Goal: Information Seeking & Learning: Learn about a topic

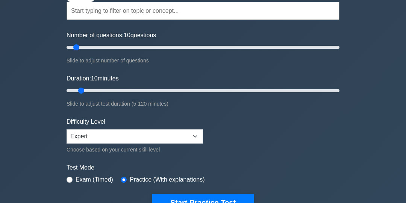
scroll to position [75, 0]
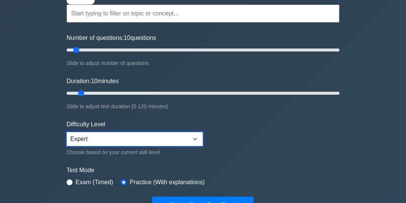
click at [197, 134] on select "Beginner Intermediate Expert" at bounding box center [134, 139] width 136 height 14
select select "beginner"
click at [66, 132] on select "Beginner Intermediate Expert" at bounding box center [134, 139] width 136 height 14
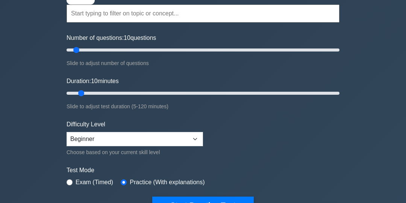
click at [96, 181] on label "Exam (Timed)" at bounding box center [94, 182] width 38 height 9
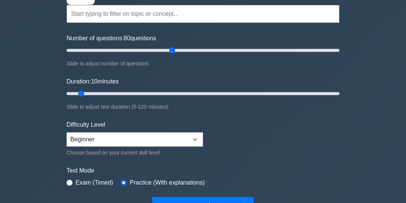
type input "80"
type input "120"
click at [81, 182] on label "Exam (Timed)" at bounding box center [94, 182] width 38 height 9
click at [69, 183] on input "radio" at bounding box center [69, 182] width 6 height 6
radio input "true"
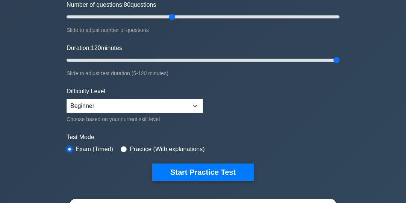
scroll to position [109, 0]
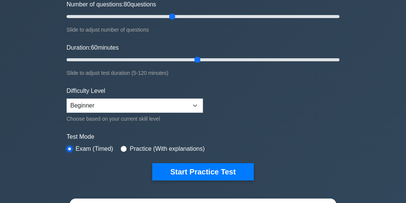
type input "60"
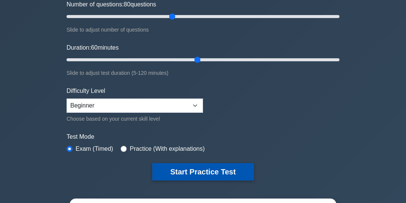
click at [225, 172] on button "Start Practice Test" at bounding box center [202, 171] width 101 height 17
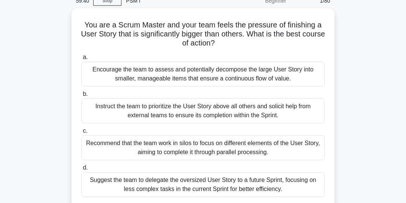
scroll to position [34, 0]
click at [295, 75] on div "Encourage the team to assess and potentially decompose the large User Story int…" at bounding box center [202, 73] width 243 height 25
click at [81, 59] on input "a. Encourage the team to assess and potentially decompose the large User Story …" at bounding box center [81, 56] width 0 height 5
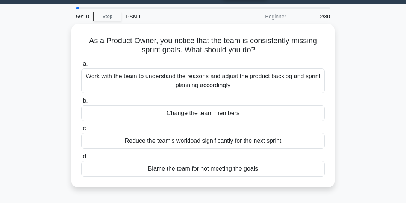
scroll to position [20, 0]
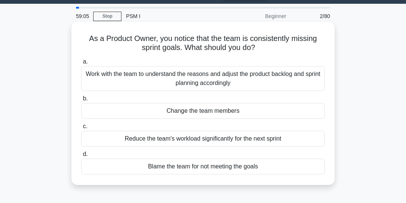
click at [277, 80] on div "Work with the team to understand the reasons and adjust the product backlog and…" at bounding box center [202, 78] width 243 height 25
click at [81, 64] on input "a. Work with the team to understand the reasons and adjust the product backlog …" at bounding box center [81, 61] width 0 height 5
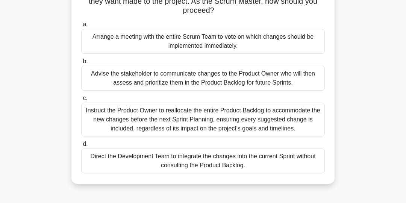
scroll to position [69, 0]
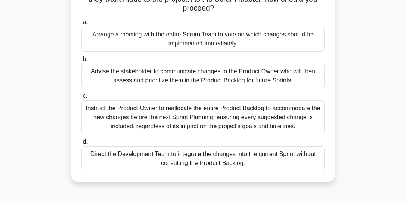
click at [291, 75] on div "Advise the stakeholder to communicate changes to the Product Owner who will the…" at bounding box center [202, 75] width 243 height 25
click at [81, 62] on input "b. Advise the stakeholder to communicate changes to the Product Owner who will …" at bounding box center [81, 59] width 0 height 5
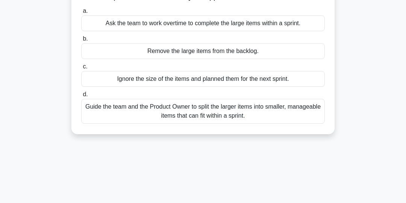
scroll to position [83, 0]
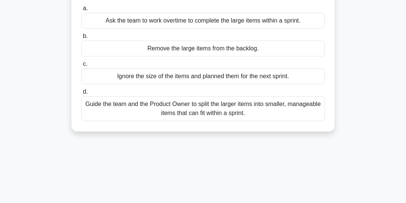
click at [274, 109] on div "Guide the team and the Product Owner to split the larger items into smaller, ma…" at bounding box center [202, 108] width 243 height 25
click at [81, 94] on input "d. Guide the team and the Product Owner to split the larger items into smaller,…" at bounding box center [81, 91] width 0 height 5
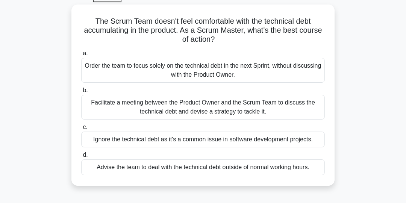
scroll to position [40, 0]
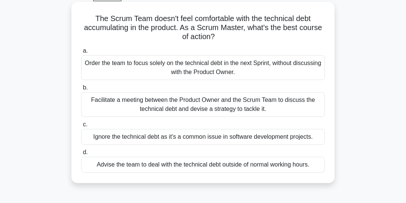
click at [291, 105] on div "Facilitate a meeting between the Product Owner and the Scrum Team to discuss th…" at bounding box center [202, 104] width 243 height 25
click at [81, 90] on input "b. Facilitate a meeting between the Product Owner and the Scrum Team to discuss…" at bounding box center [81, 87] width 0 height 5
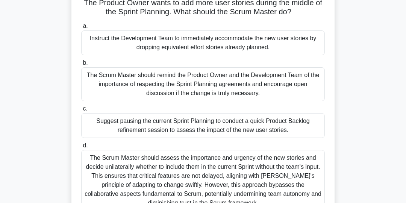
scroll to position [59, 0]
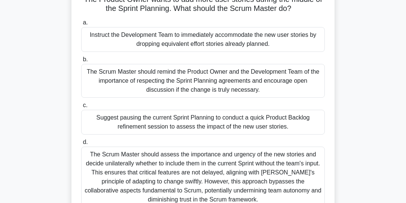
click at [295, 78] on div "The Scrum Master should remind the Product Owner and the Development Team of th…" at bounding box center [202, 81] width 243 height 34
click at [81, 62] on input "b. The Scrum Master should remind the Product Owner and the Development Team of…" at bounding box center [81, 59] width 0 height 5
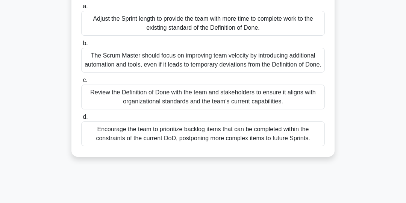
scroll to position [96, 0]
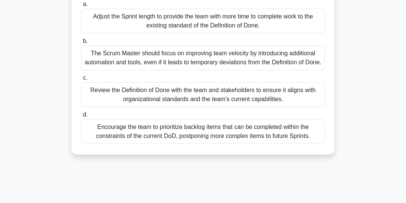
click at [273, 104] on div "Review the Definition of Done with the team and stakeholders to ensure it align…" at bounding box center [202, 94] width 243 height 25
click at [81, 80] on input "c. Review the Definition of Done with the team and stakeholders to ensure it al…" at bounding box center [81, 77] width 0 height 5
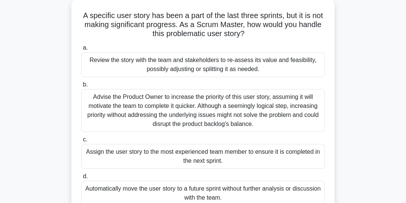
scroll to position [45, 0]
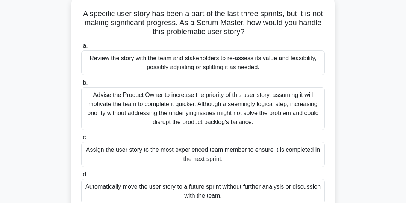
click at [271, 66] on div "Review the story with the team and stakeholders to re-assess its value and feas…" at bounding box center [202, 62] width 243 height 25
click at [81, 48] on input "a. Review the story with the team and stakeholders to re-assess its value and f…" at bounding box center [81, 46] width 0 height 5
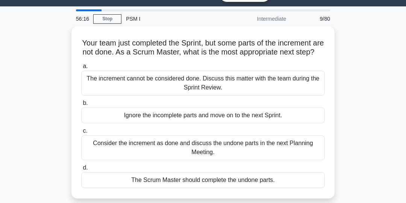
scroll to position [18, 0]
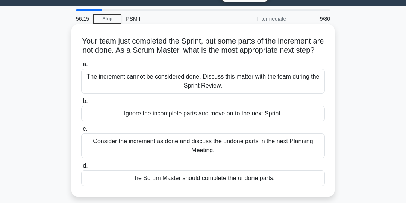
click at [298, 80] on div "The increment cannot be considered done. Discuss this matter with the team duri…" at bounding box center [202, 81] width 243 height 25
click at [81, 67] on input "a. The increment cannot be considered done. Discuss this matter with the team d…" at bounding box center [81, 64] width 0 height 5
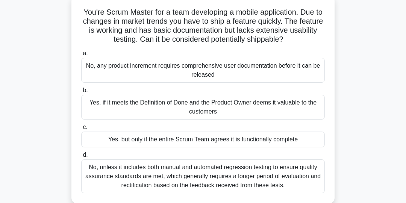
scroll to position [48, 0]
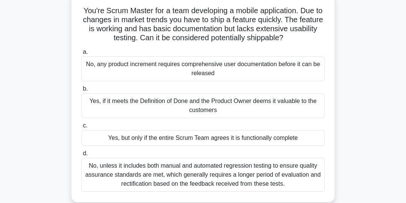
click at [287, 177] on div "No, unless it includes both manual and automated regression testing to ensure q…" at bounding box center [202, 175] width 243 height 34
click at [81, 156] on input "d. No, unless it includes both manual and automated regression testing to ensur…" at bounding box center [81, 153] width 0 height 5
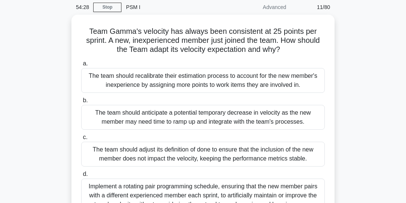
scroll to position [29, 0]
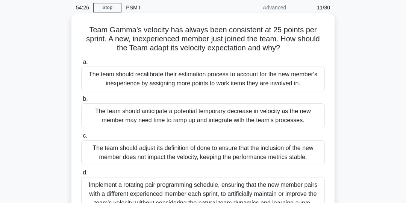
click at [289, 117] on div "The team should anticipate a potential temporary decrease in velocity as the ne…" at bounding box center [202, 115] width 243 height 25
click at [81, 101] on input "b. The team should anticipate a potential temporary decrease in velocity as the…" at bounding box center [81, 98] width 0 height 5
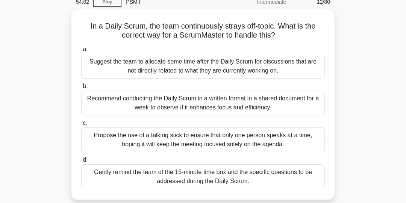
scroll to position [35, 0]
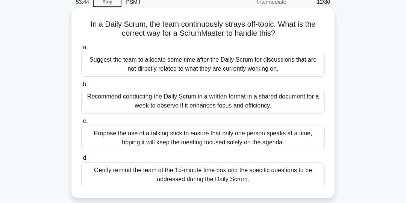
click at [297, 67] on div "Suggest the team to allocate some time after the Daily Scrum for discussions th…" at bounding box center [202, 64] width 243 height 25
click at [81, 50] on input "a. Suggest the team to allocate some time after the Daily Scrum for discussions…" at bounding box center [81, 47] width 0 height 5
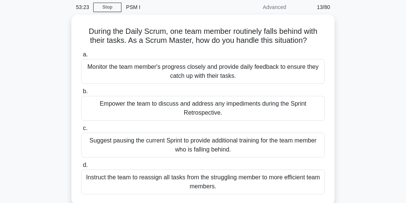
scroll to position [29, 0]
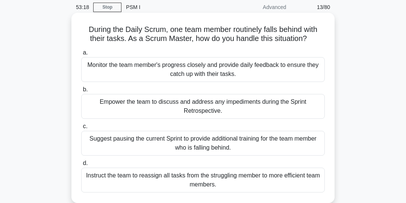
click at [290, 108] on div "Empower the team to discuss and address any impediments during the Sprint Retro…" at bounding box center [202, 106] width 243 height 25
click at [81, 92] on input "b. Empower the team to discuss and address any impediments during the Sprint Re…" at bounding box center [81, 89] width 0 height 5
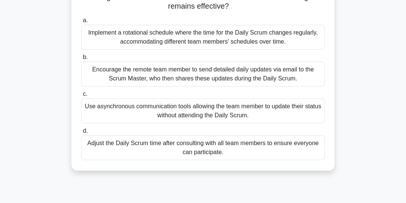
scroll to position [82, 0]
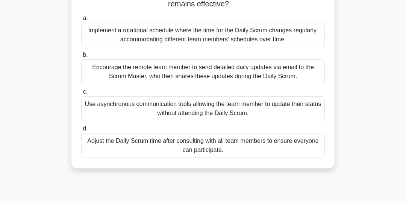
click at [297, 146] on div "Adjust the Daily Scrum time after consulting with all team members to ensure ev…" at bounding box center [202, 145] width 243 height 25
click at [81, 131] on input "d. Adjust the Daily Scrum time after consulting with all team members to ensure…" at bounding box center [81, 128] width 0 height 5
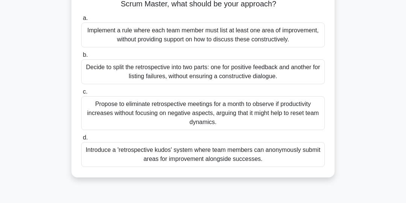
scroll to position [75, 0]
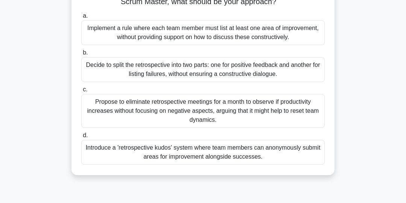
click at [301, 154] on div "Introduce a 'retrospective kudos' system where team members can anonymously sub…" at bounding box center [202, 152] width 243 height 25
click at [81, 138] on input "d. Introduce a 'retrospective kudos' system where team members can anonymously …" at bounding box center [81, 135] width 0 height 5
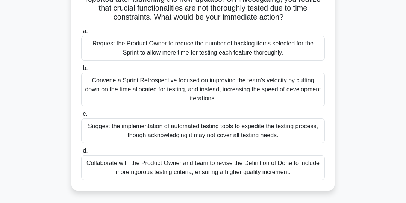
scroll to position [71, 0]
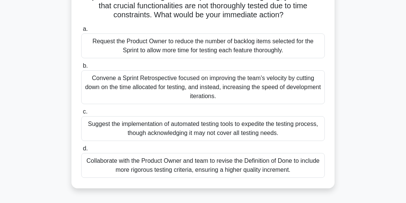
click at [288, 161] on div "Collaborate with the Product Owner and team to revise the Definition of Done to…" at bounding box center [202, 165] width 243 height 25
click at [81, 151] on input "d. Collaborate with the Product Owner and team to revise the Definition of Done…" at bounding box center [81, 148] width 0 height 5
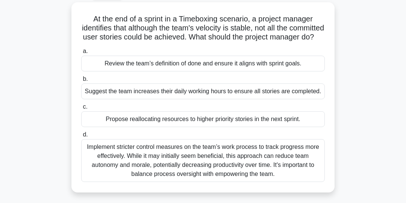
scroll to position [42, 0]
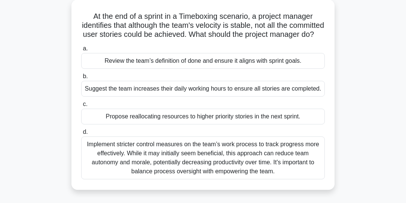
click at [291, 124] on div "Propose reallocating resources to higher priority stories in the next sprint." at bounding box center [202, 117] width 243 height 16
click at [81, 107] on input "c. Propose reallocating resources to higher priority stories in the next sprint." at bounding box center [81, 104] width 0 height 5
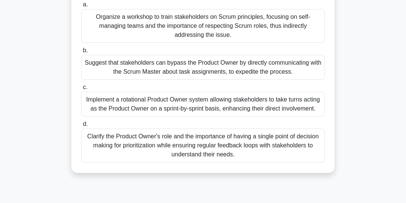
scroll to position [98, 0]
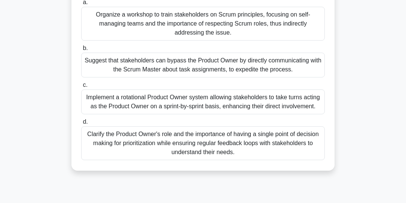
click at [296, 147] on div "Clarify the Product Owner's role and the importance of having a single point of…" at bounding box center [202, 143] width 243 height 34
click at [81, 124] on input "d. Clarify the Product Owner's role and the importance of having a single point…" at bounding box center [81, 121] width 0 height 5
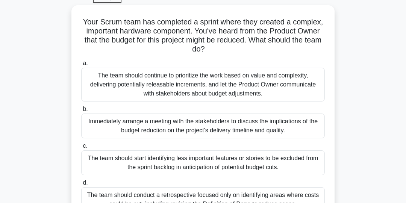
scroll to position [32, 0]
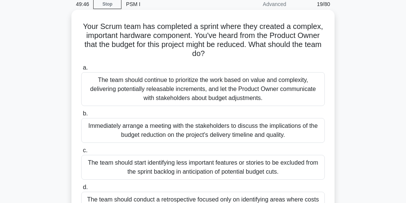
click at [305, 89] on div "The team should continue to prioritize the work based on value and complexity, …" at bounding box center [202, 89] width 243 height 34
click at [81, 70] on input "a. The team should continue to prioritize the work based on value and complexit…" at bounding box center [81, 67] width 0 height 5
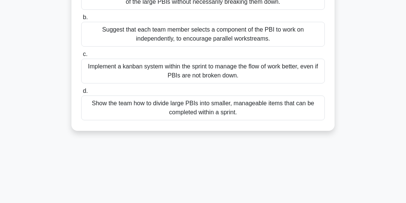
scroll to position [115, 0]
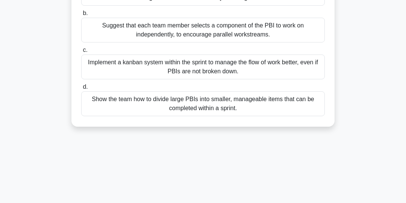
click at [291, 103] on div "Show the team how to divide large PBIs into smaller, manageable items that can …" at bounding box center [202, 103] width 243 height 25
click at [81, 89] on input "d. Show the team how to divide large PBIs into smaller, manageable items that c…" at bounding box center [81, 86] width 0 height 5
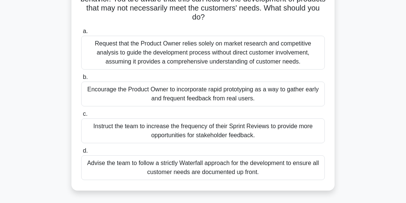
scroll to position [79, 0]
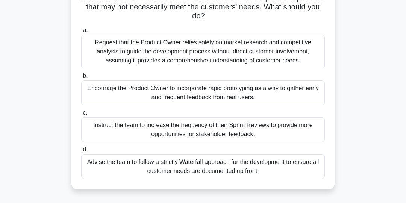
click at [303, 92] on div "Encourage the Product Owner to incorporate rapid prototyping as a way to gather…" at bounding box center [202, 92] width 243 height 25
click at [81, 78] on input "b. Encourage the Product Owner to incorporate rapid prototyping as a way to gat…" at bounding box center [81, 76] width 0 height 5
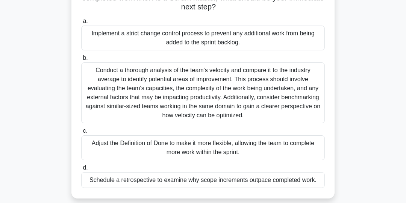
scroll to position [72, 0]
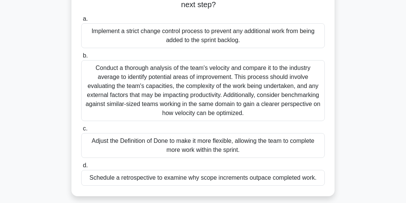
click at [301, 179] on div "Schedule a retrospective to examine why scope increments outpace completed work." at bounding box center [202, 178] width 243 height 16
click at [81, 168] on input "d. Schedule a retrospective to examine why scope increments outpace completed w…" at bounding box center [81, 165] width 0 height 5
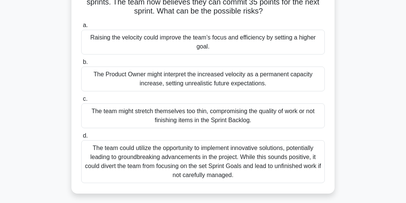
scroll to position [69, 0]
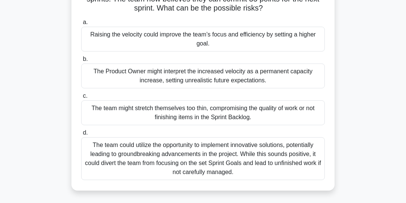
click at [301, 113] on div "The team might stretch themselves too thin, compromising the quality of work or…" at bounding box center [202, 112] width 243 height 25
click at [81, 98] on input "c. The team might stretch themselves too thin, compromising the quality of work…" at bounding box center [81, 95] width 0 height 5
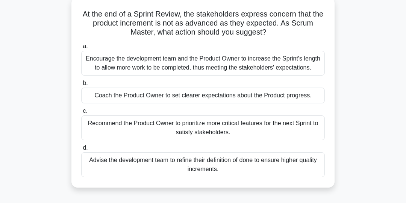
scroll to position [47, 0]
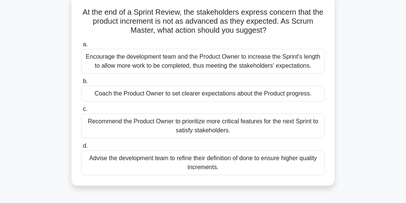
click at [292, 95] on div "Coach the Product Owner to set clearer expectations about the Product progress." at bounding box center [202, 94] width 243 height 16
click at [81, 84] on input "b. Coach the Product Owner to set clearer expectations about the Product progre…" at bounding box center [81, 81] width 0 height 5
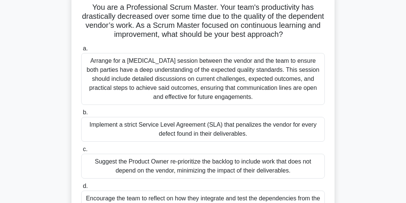
scroll to position [54, 0]
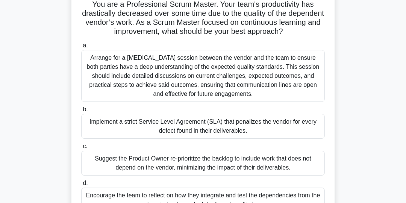
click at [290, 79] on div "Arrange for a [MEDICAL_DATA] session between the vendor and the team to ensure …" at bounding box center [202, 76] width 243 height 52
click at [81, 48] on input "a. Arrange for a [MEDICAL_DATA] session between the vendor and the team to ensu…" at bounding box center [81, 45] width 0 height 5
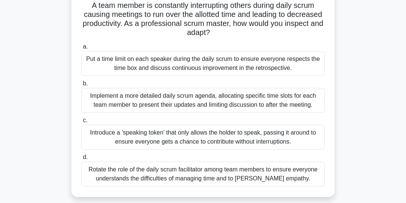
scroll to position [55, 0]
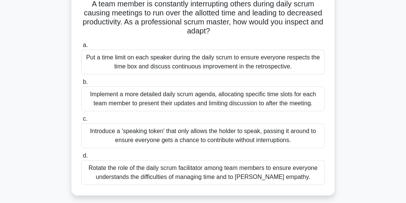
click at [286, 175] on div "Rotate the role of the daily scrum facilitator among team members to ensure eve…" at bounding box center [202, 172] width 243 height 25
click at [81, 158] on input "d. Rotate the role of the daily scrum facilitator among team members to ensure …" at bounding box center [81, 155] width 0 height 5
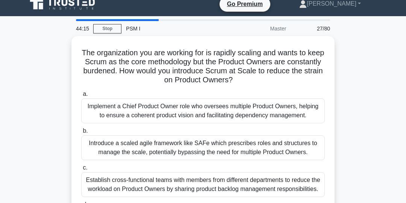
scroll to position [8, 0]
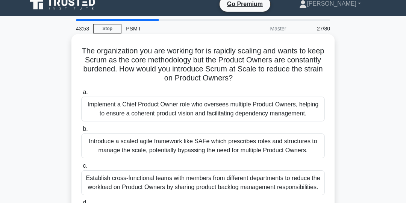
click at [300, 150] on div "Introduce a scaled agile framework like SAFe which prescribes roles and structu…" at bounding box center [202, 145] width 243 height 25
click at [81, 131] on input "b. Introduce a scaled agile framework like SAFe which prescribes roles and stru…" at bounding box center [81, 129] width 0 height 5
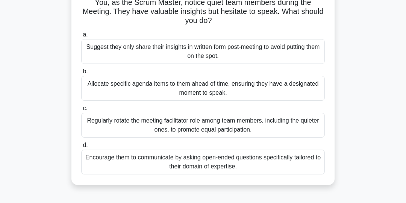
scroll to position [59, 0]
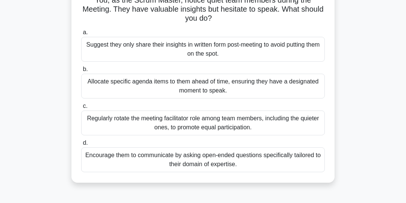
click at [300, 161] on div "Encourage them to communicate by asking open-ended questions specifically tailo…" at bounding box center [202, 159] width 243 height 25
click at [81, 145] on input "d. Encourage them to communicate by asking open-ended questions specifically ta…" at bounding box center [81, 142] width 0 height 5
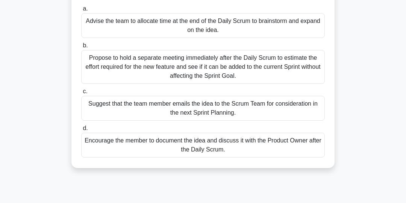
scroll to position [75, 0]
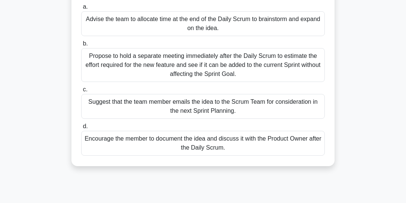
click at [303, 142] on div "Encourage the member to document the idea and discuss it with the Product Owner…" at bounding box center [202, 143] width 243 height 25
click at [81, 129] on input "d. Encourage the member to document the idea and discuss it with the Product Ow…" at bounding box center [81, 126] width 0 height 5
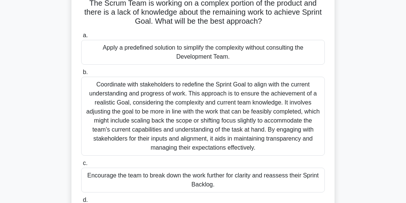
scroll to position [61, 0]
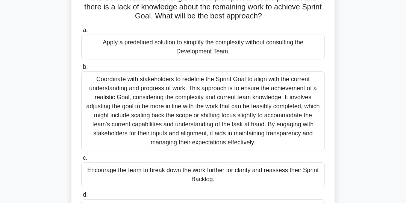
click at [307, 175] on div "Encourage the team to break down the work further for clarity and reassess thei…" at bounding box center [202, 174] width 243 height 25
click at [81, 160] on input "c. Encourage the team to break down the work further for clarity and reassess t…" at bounding box center [81, 157] width 0 height 5
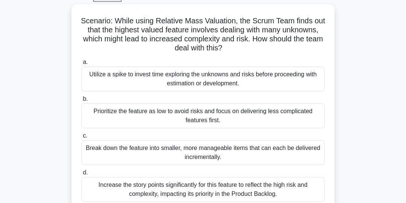
scroll to position [39, 0]
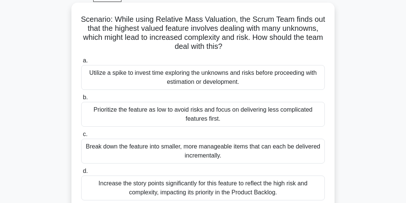
click at [295, 81] on div "Utilize a spike to invest time exploring the unknowns and risks before proceedi…" at bounding box center [202, 77] width 243 height 25
click at [81, 63] on input "a. Utilize a spike to invest time exploring the unknowns and risks before proce…" at bounding box center [81, 60] width 0 height 5
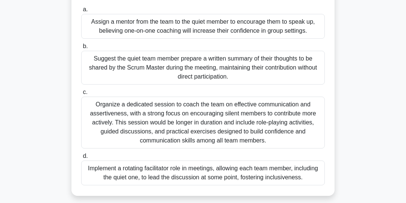
scroll to position [92, 0]
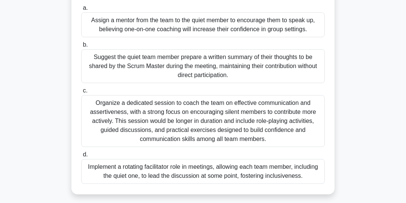
click at [294, 170] on div "Implement a rotating facilitator role in meetings, allowing each team member, i…" at bounding box center [202, 171] width 243 height 25
click at [81, 157] on input "d. Implement a rotating facilitator role in meetings, allowing each team member…" at bounding box center [81, 154] width 0 height 5
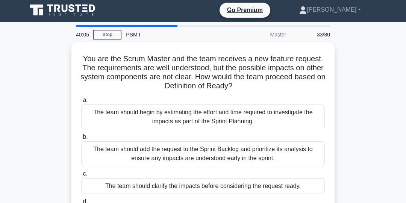
scroll to position [0, 0]
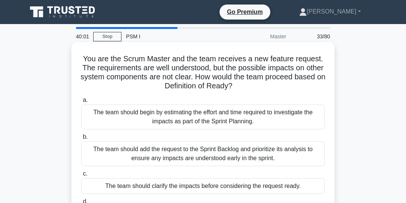
click at [292, 188] on div "The team should clarify the impacts before considering the request ready." at bounding box center [202, 186] width 243 height 16
click at [81, 176] on input "c. The team should clarify the impacts before considering the request ready." at bounding box center [81, 173] width 0 height 5
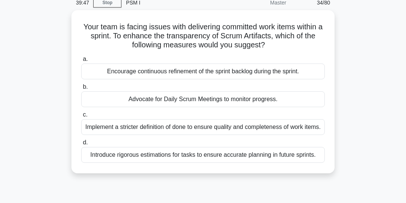
scroll to position [34, 0]
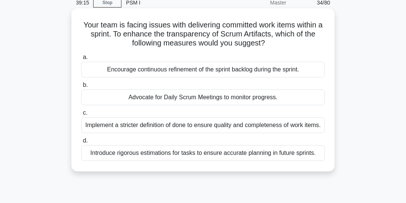
click at [292, 71] on div "Encourage continuous refinement of the sprint backlog during the sprint." at bounding box center [202, 70] width 243 height 16
click at [81, 60] on input "a. Encourage continuous refinement of the sprint backlog during the sprint." at bounding box center [81, 57] width 0 height 5
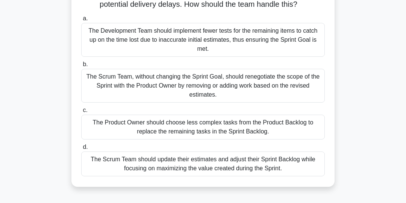
scroll to position [74, 0]
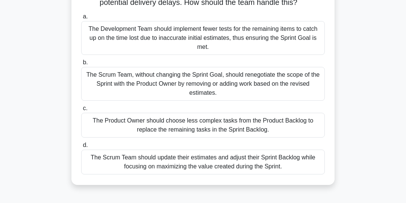
click at [303, 86] on div "The Scrum Team, without changing the Sprint Goal, should renegotiate the scope …" at bounding box center [202, 84] width 243 height 34
click at [81, 65] on input "b. The Scrum Team, without changing the Sprint Goal, should renegotiate the sco…" at bounding box center [81, 62] width 0 height 5
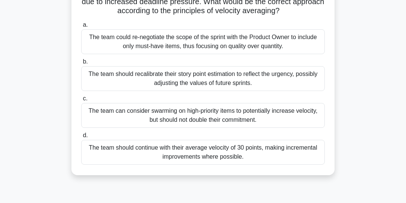
scroll to position [78, 0]
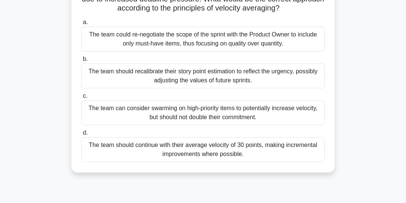
click at [301, 149] on div "The team should continue with their average velocity of 30 points, making incre…" at bounding box center [202, 149] width 243 height 25
click at [81, 135] on input "d. The team should continue with their average velocity of 30 points, making in…" at bounding box center [81, 132] width 0 height 5
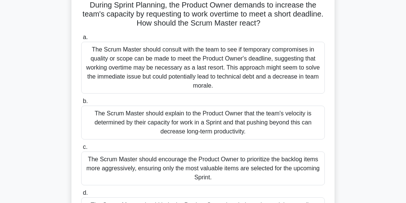
scroll to position [48, 0]
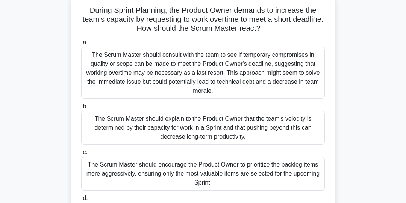
click at [303, 126] on div "The Scrum Master should explain to the Product Owner that the team's velocity i…" at bounding box center [202, 128] width 243 height 34
click at [81, 109] on input "b. The Scrum Master should explain to the Product Owner that the team's velocit…" at bounding box center [81, 106] width 0 height 5
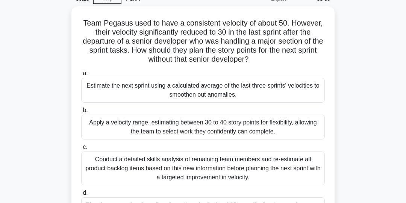
scroll to position [38, 0]
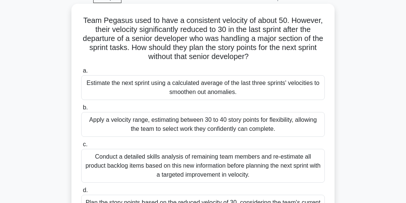
click at [305, 123] on div "Apply a velocity range, estimating between 30 to 40 story points for flexibilit…" at bounding box center [202, 124] width 243 height 25
click at [81, 110] on input "b. Apply a velocity range, estimating between 30 to 40 story points for flexibi…" at bounding box center [81, 107] width 0 height 5
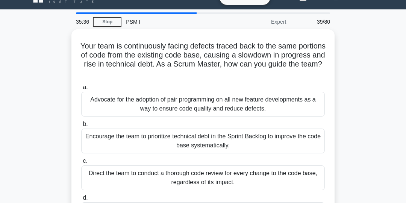
scroll to position [15, 0]
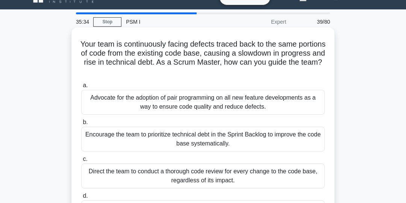
click at [301, 102] on div "Advocate for the adoption of pair programming on all new feature developments a…" at bounding box center [202, 102] width 243 height 25
click at [81, 88] on input "a. Advocate for the adoption of pair programming on all new feature development…" at bounding box center [81, 85] width 0 height 5
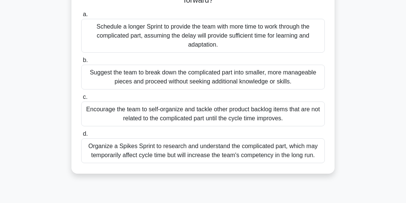
scroll to position [88, 0]
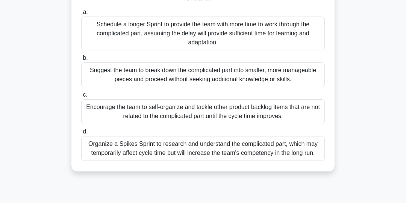
click at [298, 150] on div "Organize a Spikes Sprint to research and understand the complicated part, which…" at bounding box center [202, 148] width 243 height 25
click at [81, 134] on input "d. Organize a Spikes Sprint to research and understand the complicated part, wh…" at bounding box center [81, 131] width 0 height 5
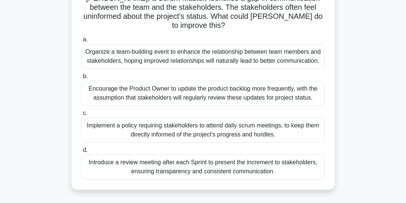
scroll to position [64, 0]
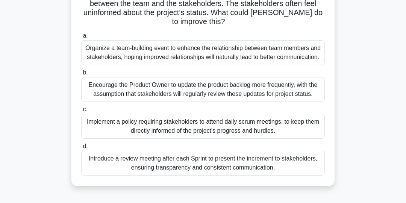
click at [294, 161] on div "Introduce a review meeting after each Sprint to present the increment to stakeh…" at bounding box center [202, 163] width 243 height 25
click at [81, 149] on input "d. Introduce a review meeting after each Sprint to present the increment to sta…" at bounding box center [81, 146] width 0 height 5
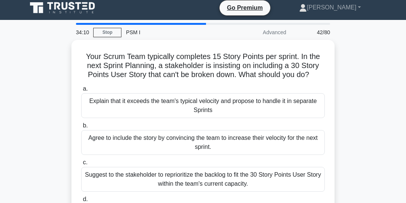
scroll to position [5, 0]
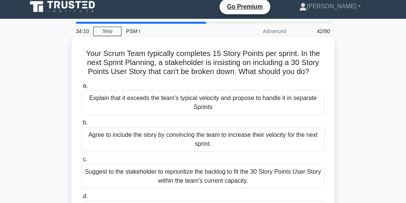
click at [303, 101] on div "Explain that it exceeds the team's typical velocity and propose to handle it in…" at bounding box center [202, 102] width 243 height 25
click at [81, 88] on input "a. Explain that it exceeds the team's typical velocity and propose to handle it…" at bounding box center [81, 85] width 0 height 5
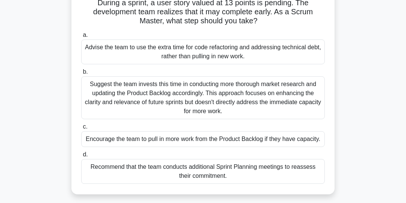
scroll to position [58, 0]
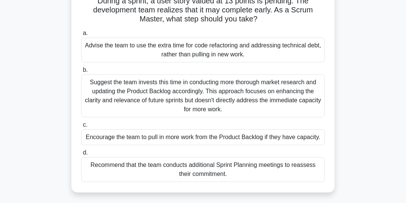
click at [309, 137] on div "Encourage the team to pull in more work from the Product Backlog if they have c…" at bounding box center [202, 137] width 243 height 16
click at [81, 127] on input "c. Encourage the team to pull in more work from the Product Backlog if they hav…" at bounding box center [81, 124] width 0 height 5
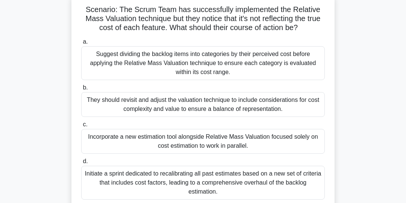
scroll to position [52, 0]
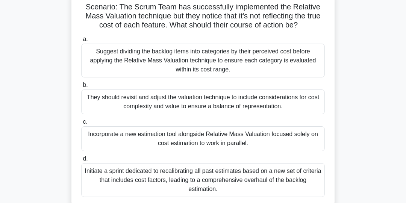
click at [293, 106] on div "They should revisit and adjust the valuation technique to include consideration…" at bounding box center [202, 101] width 243 height 25
click at [81, 87] on input "b. They should revisit and adjust the valuation technique to include considerat…" at bounding box center [81, 85] width 0 height 5
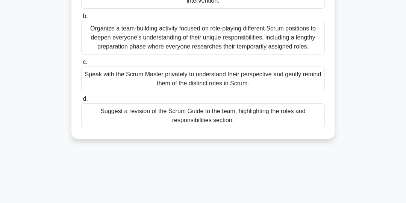
scroll to position [114, 0]
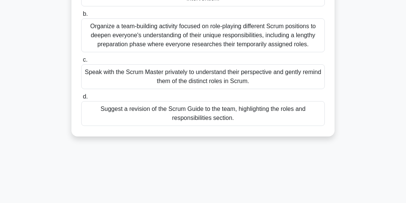
click at [303, 81] on div "Speak with the Scrum Master privately to understand their perspective and gentl…" at bounding box center [202, 76] width 243 height 25
click at [81, 62] on input "c. Speak with the Scrum Master privately to understand their perspective and ge…" at bounding box center [81, 59] width 0 height 5
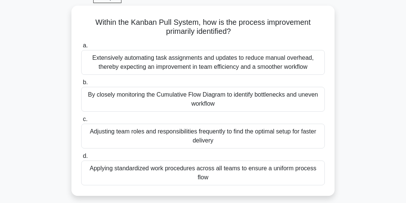
scroll to position [39, 0]
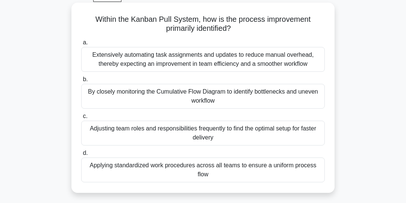
click at [309, 92] on div "By closely monitoring the Cumulative Flow Diagram to identify bottlenecks and u…" at bounding box center [202, 96] width 243 height 25
click at [81, 82] on input "b. By closely monitoring the Cumulative Flow Diagram to identify bottlenecks an…" at bounding box center [81, 79] width 0 height 5
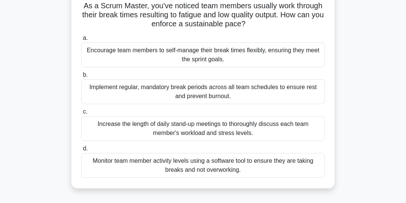
scroll to position [54, 0]
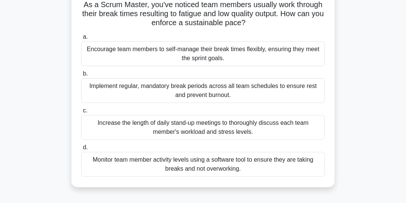
click at [315, 50] on div "Encourage team members to self-manage their break times flexibly, ensuring they…" at bounding box center [202, 53] width 243 height 25
click at [81, 39] on input "a. Encourage team members to self-manage their break times flexibly, ensuring t…" at bounding box center [81, 37] width 0 height 5
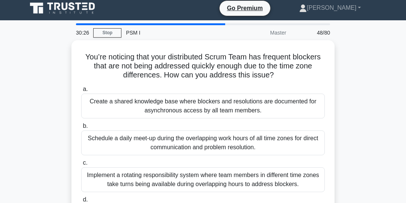
scroll to position [3, 0]
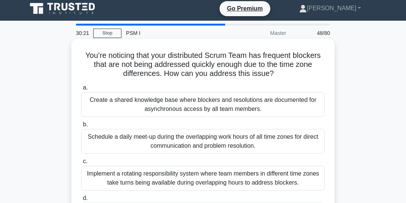
click at [296, 106] on div "Create a shared knowledge base where blockers and resolutions are documented fo…" at bounding box center [202, 104] width 243 height 25
click at [81, 90] on input "a. Create a shared knowledge base where blockers and resolutions are documented…" at bounding box center [81, 87] width 0 height 5
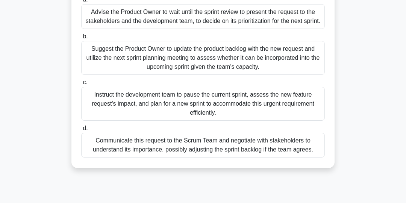
scroll to position [93, 0]
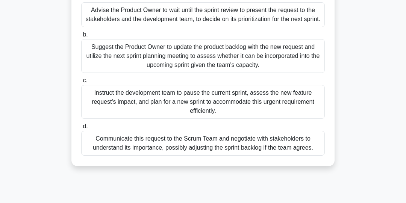
click at [293, 63] on div "Suggest the Product Owner to update the product backlog with the new request an…" at bounding box center [202, 56] width 243 height 34
click at [81, 37] on input "b. Suggest the Product Owner to update the product backlog with the new request…" at bounding box center [81, 34] width 0 height 5
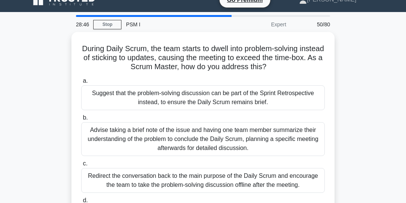
scroll to position [11, 0]
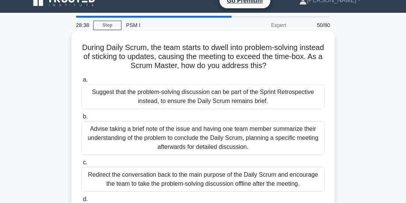
click at [300, 178] on div "Redirect the conversation back to the main purpose of the Daily Scrum and encou…" at bounding box center [202, 179] width 243 height 25
click at [81, 165] on input "c. Redirect the conversation back to the main purpose of the Daily Scrum and en…" at bounding box center [81, 162] width 0 height 5
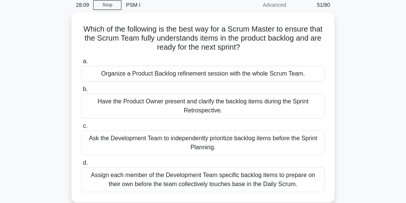
scroll to position [31, 0]
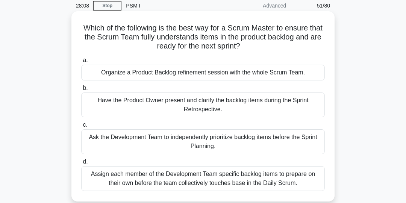
click at [291, 76] on div "Organize a Product Backlog refinement session with the whole Scrum Team." at bounding box center [202, 73] width 243 height 16
click at [81, 63] on input "a. Organize a Product Backlog refinement session with the whole Scrum Team." at bounding box center [81, 60] width 0 height 5
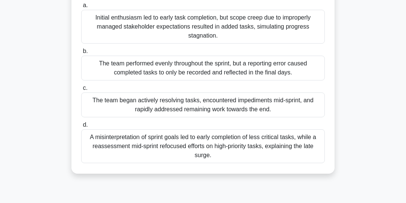
scroll to position [88, 0]
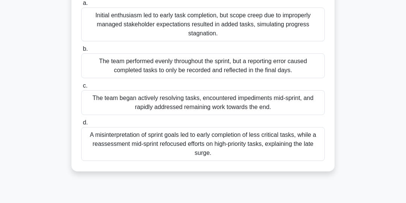
click at [293, 106] on div "The team began actively resolving tasks, encountered impediments mid-sprint, an…" at bounding box center [202, 102] width 243 height 25
click at [81, 88] on input "c. The team began actively resolving tasks, encountered impediments mid-sprint,…" at bounding box center [81, 85] width 0 height 5
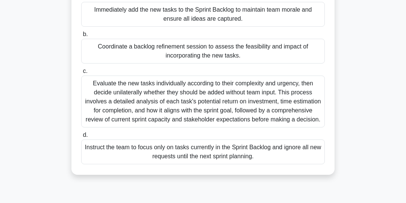
scroll to position [98, 0]
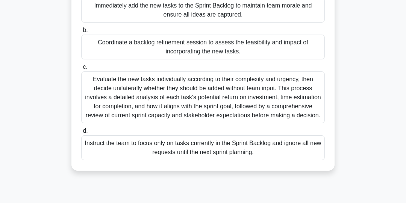
click at [277, 147] on div "Instruct the team to focus only on tasks currently in the Sprint Backlog and ig…" at bounding box center [202, 147] width 243 height 25
click at [81, 133] on input "d. Instruct the team to focus only on tasks currently in the Sprint Backlog and…" at bounding box center [81, 130] width 0 height 5
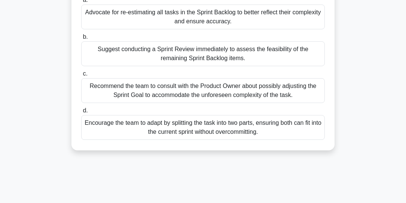
scroll to position [102, 0]
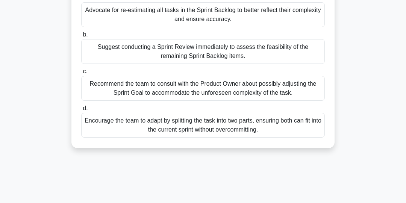
click at [289, 127] on div "Encourage the team to adapt by splitting the task into two parts, ensuring both…" at bounding box center [202, 125] width 243 height 25
click at [81, 111] on input "d. Encourage the team to adapt by splitting the task into two parts, ensuring b…" at bounding box center [81, 108] width 0 height 5
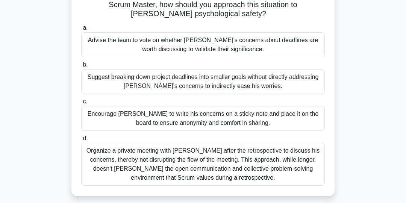
scroll to position [74, 0]
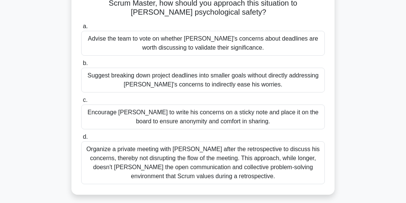
click at [295, 122] on div "Encourage [PERSON_NAME] to write his concerns on a sticky note and place it on …" at bounding box center [202, 116] width 243 height 25
click at [81, 103] on input "c. Encourage [PERSON_NAME] to write his concerns on a sticky note and place it …" at bounding box center [81, 100] width 0 height 5
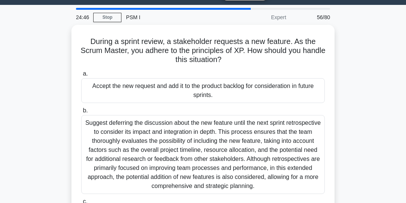
scroll to position [19, 0]
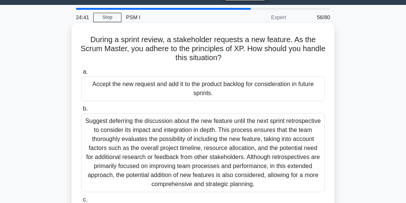
click at [293, 92] on div "Accept the new request and add it to the product backlog for consideration in f…" at bounding box center [202, 88] width 243 height 25
click at [81, 74] on input "a. Accept the new request and add it to the product backlog for consideration i…" at bounding box center [81, 71] width 0 height 5
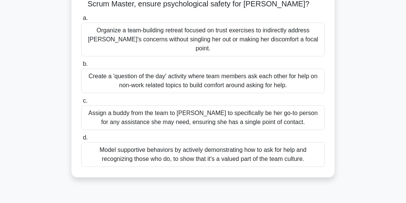
scroll to position [75, 0]
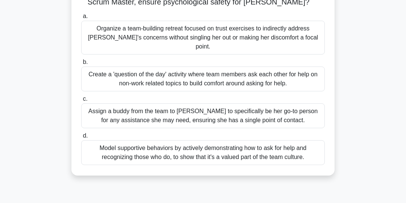
click at [285, 108] on div "Assign a buddy from the team to [PERSON_NAME] to specifically be her go-to pers…" at bounding box center [202, 115] width 243 height 25
click at [81, 101] on input "c. Assign a buddy from the team to [PERSON_NAME] to specifically be her go-to p…" at bounding box center [81, 98] width 0 height 5
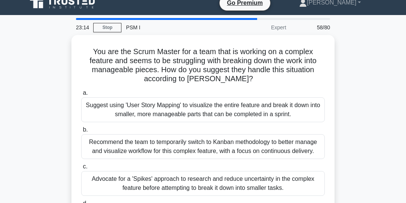
scroll to position [9, 0]
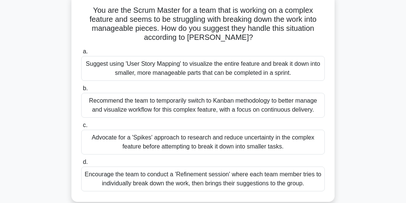
click at [306, 142] on div "Advocate for a 'Spikes' approach to research and reduce uncertainty in the comp…" at bounding box center [202, 142] width 243 height 25
click at [81, 128] on input "c. Advocate for a 'Spikes' approach to research and reduce uncertainty in the c…" at bounding box center [81, 125] width 0 height 5
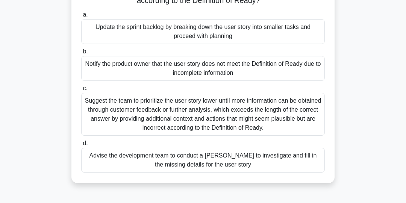
scroll to position [87, 0]
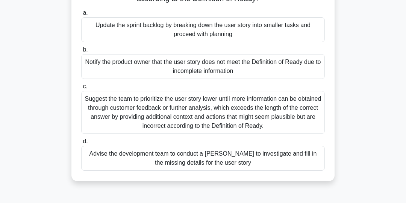
click at [296, 66] on div "Notify the product owner that the user story does not meet the Definition of Re…" at bounding box center [202, 66] width 243 height 25
click at [81, 52] on input "b. Notify the product owner that the user story does not meet the Definition of…" at bounding box center [81, 49] width 0 height 5
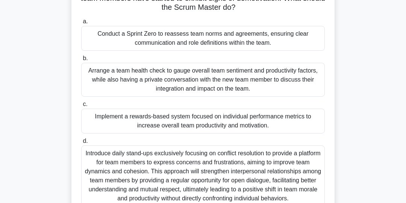
scroll to position [81, 0]
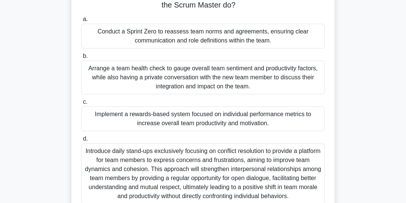
click at [297, 78] on div "Arrange a team health check to gauge overall team sentiment and productivity fa…" at bounding box center [202, 77] width 243 height 34
click at [81, 59] on input "b. Arrange a team health check to gauge overall team sentiment and productivity…" at bounding box center [81, 56] width 0 height 5
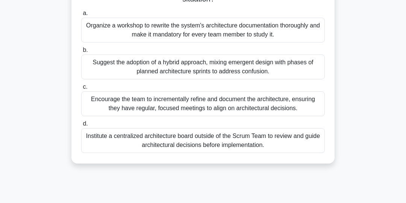
scroll to position [89, 0]
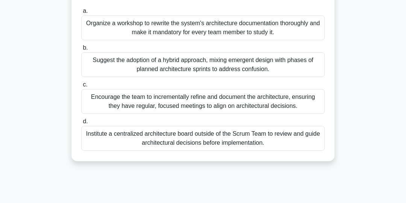
click at [300, 137] on div "Institute a centralized architecture board outside of the Scrum Team to review …" at bounding box center [202, 138] width 243 height 25
click at [81, 124] on input "d. Institute a centralized architecture board outside of the Scrum Team to revi…" at bounding box center [81, 121] width 0 height 5
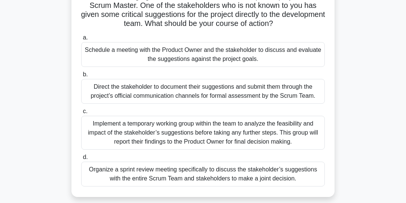
scroll to position [58, 0]
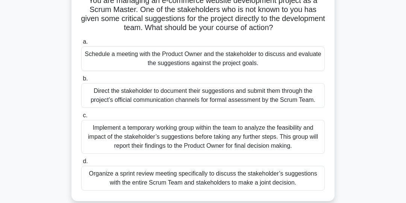
click at [301, 95] on div "Direct the stakeholder to document their suggestions and submit them through th…" at bounding box center [202, 95] width 243 height 25
click at [81, 81] on input "b. Direct the stakeholder to document their suggestions and submit them through…" at bounding box center [81, 78] width 0 height 5
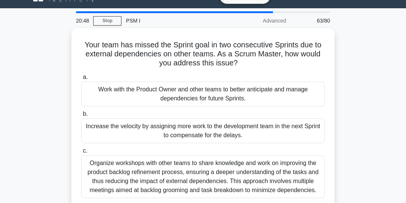
scroll to position [15, 0]
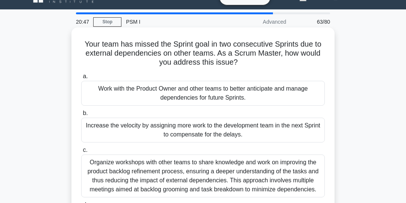
click at [303, 93] on div "Work with the Product Owner and other teams to better anticipate and manage dep…" at bounding box center [202, 93] width 243 height 25
click at [81, 79] on input "a. Work with the Product Owner and other teams to better anticipate and manage …" at bounding box center [81, 76] width 0 height 5
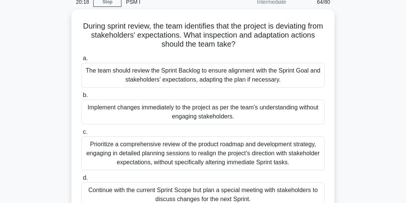
scroll to position [35, 0]
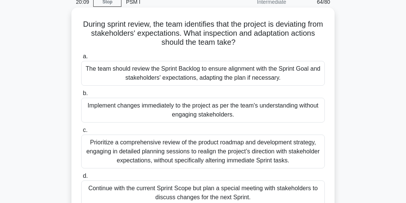
click at [306, 75] on div "The team should review the Sprint Backlog to ensure alignment with the Sprint G…" at bounding box center [202, 73] width 243 height 25
click at [81, 59] on input "a. The team should review the Sprint Backlog to ensure alignment with the Sprin…" at bounding box center [81, 56] width 0 height 5
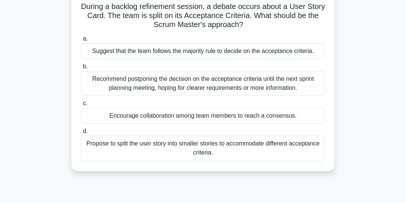
scroll to position [54, 0]
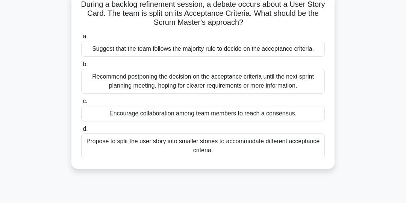
click at [295, 114] on div "Encourage collaboration among team members to reach a consensus." at bounding box center [202, 114] width 243 height 16
click at [81, 104] on input "c. Encourage collaboration among team members to reach a consensus." at bounding box center [81, 101] width 0 height 5
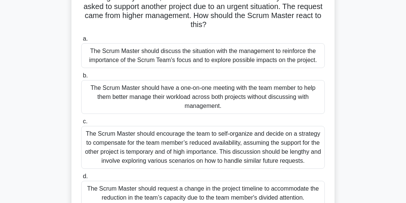
scroll to position [65, 0]
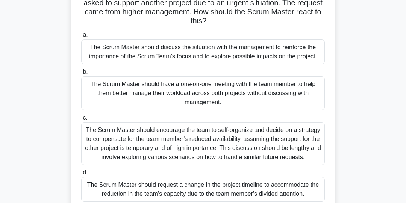
click at [268, 59] on div "The Scrum Master should discuss the situation with the management to reinforce …" at bounding box center [202, 51] width 243 height 25
click at [81, 38] on input "a. The Scrum Master should discuss the situation with the management to reinfor…" at bounding box center [81, 35] width 0 height 5
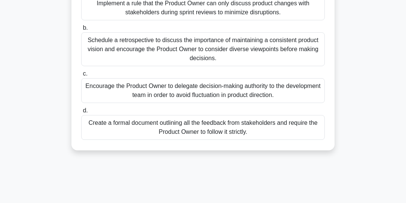
scroll to position [104, 0]
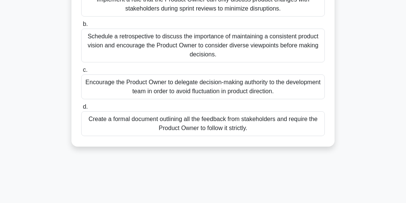
click at [289, 47] on div "Schedule a retrospective to discuss the importance of maintaining a consistent …" at bounding box center [202, 46] width 243 height 34
click at [81, 27] on input "b. Schedule a retrospective to discuss the importance of maintaining a consiste…" at bounding box center [81, 24] width 0 height 5
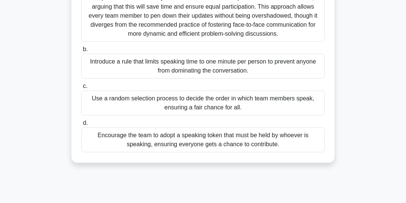
scroll to position [108, 0]
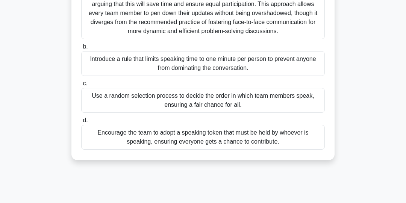
click at [298, 107] on div "Use a random selection process to decide the order in which team members speak,…" at bounding box center [202, 100] width 243 height 25
click at [81, 86] on input "c. Use a random selection process to decide the order in which team members spe…" at bounding box center [81, 83] width 0 height 5
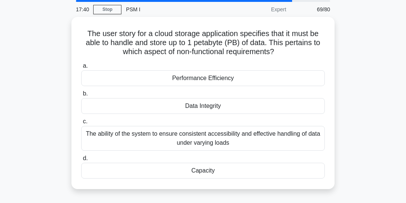
scroll to position [28, 0]
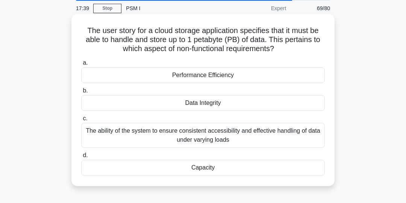
click at [212, 168] on div "Capacity" at bounding box center [202, 168] width 243 height 16
click at [81, 158] on input "d. Capacity" at bounding box center [81, 155] width 0 height 5
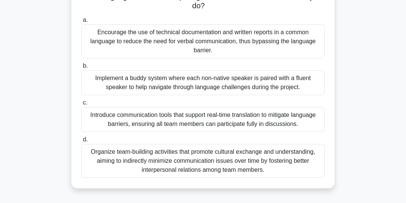
scroll to position [82, 0]
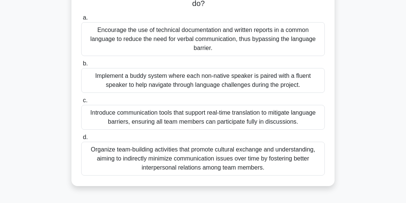
click at [283, 116] on div "Introduce communication tools that support real-time translation to mitigate la…" at bounding box center [202, 117] width 243 height 25
click at [81, 103] on input "c. Introduce communication tools that support real-time translation to mitigate…" at bounding box center [81, 100] width 0 height 5
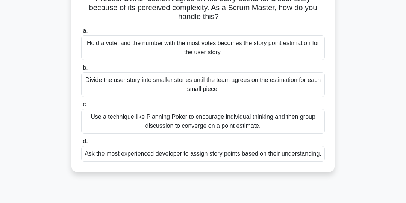
scroll to position [71, 0]
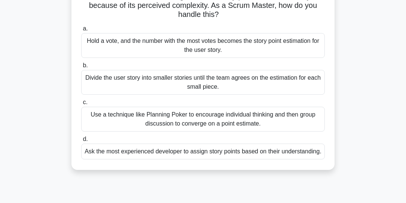
click at [297, 119] on div "Use a technique like Planning Poker to encourage individual thinking and then g…" at bounding box center [202, 119] width 243 height 25
click at [81, 105] on input "c. Use a technique like Planning Poker to encourage individual thinking and the…" at bounding box center [81, 102] width 0 height 5
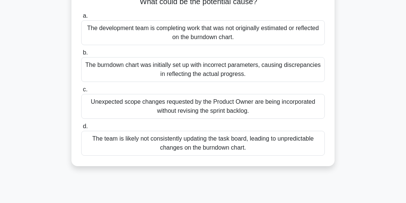
scroll to position [68, 0]
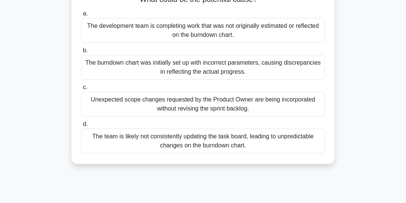
click at [299, 143] on div "The team is likely not consistently updating the task board, leading to unpredi…" at bounding box center [202, 140] width 243 height 25
click at [81, 127] on input "d. The team is likely not consistently updating the task board, leading to unpr…" at bounding box center [81, 124] width 0 height 5
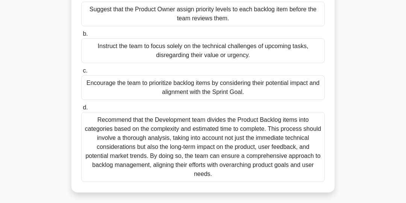
scroll to position [97, 0]
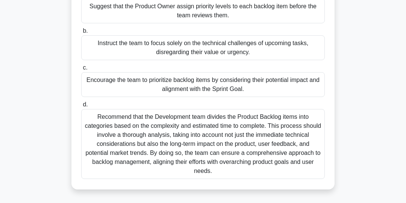
click at [311, 86] on div "Encourage the team to prioritize backlog items by considering their potential i…" at bounding box center [202, 84] width 243 height 25
click at [81, 70] on input "c. Encourage the team to prioritize backlog items by considering their potentia…" at bounding box center [81, 67] width 0 height 5
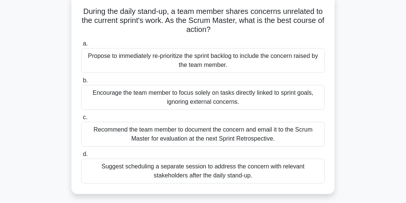
scroll to position [50, 0]
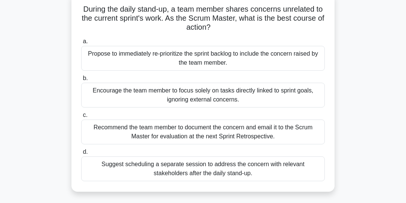
click at [299, 93] on div "Encourage the team member to focus solely on tasks directly linked to sprint go…" at bounding box center [202, 95] width 243 height 25
click at [81, 81] on input "b. Encourage the team member to focus solely on tasks directly linked to sprint…" at bounding box center [81, 78] width 0 height 5
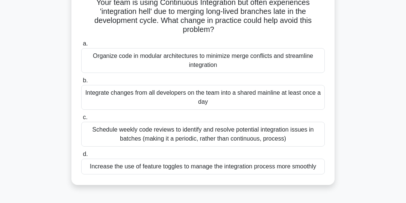
scroll to position [57, 0]
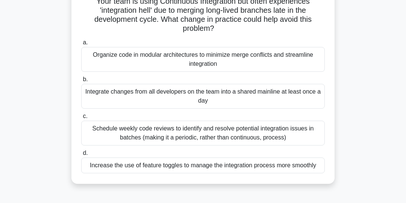
click at [298, 59] on div "Organize code in modular architectures to minimize merge conflicts and streamli…" at bounding box center [202, 59] width 243 height 25
click at [81, 45] on input "a. Organize code in modular architectures to minimize merge conflicts and strea…" at bounding box center [81, 42] width 0 height 5
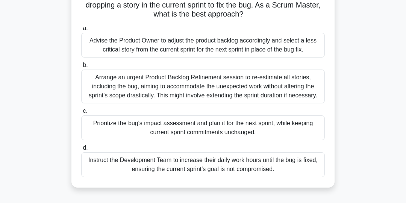
scroll to position [73, 0]
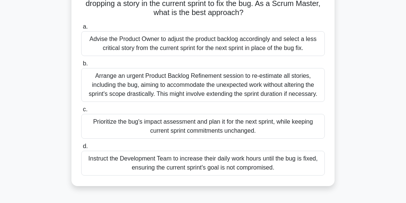
click at [304, 126] on div "Prioritize the bug's impact assessment and plan it for the next sprint, while k…" at bounding box center [202, 126] width 243 height 25
click at [81, 112] on input "c. Prioritize the bug's impact assessment and plan it for the next sprint, whil…" at bounding box center [81, 109] width 0 height 5
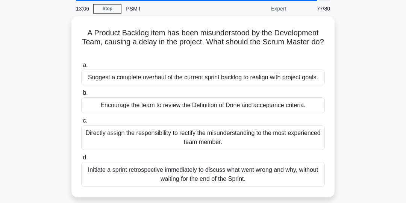
scroll to position [28, 0]
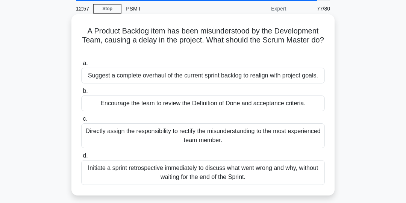
click at [299, 80] on div "Suggest a complete overhaul of the current sprint backlog to realign with proje…" at bounding box center [202, 76] width 243 height 16
click at [81, 66] on input "a. Suggest a complete overhaul of the current sprint backlog to realign with pr…" at bounding box center [81, 63] width 0 height 5
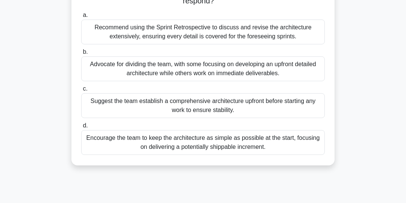
scroll to position [87, 0]
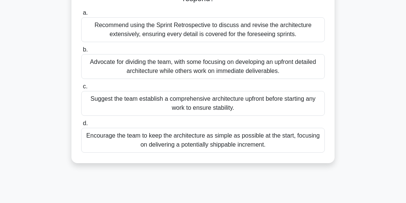
click at [296, 143] on div "Encourage the team to keep the architecture as simple as possible at the start,…" at bounding box center [202, 140] width 243 height 25
click at [81, 126] on input "d. Encourage the team to keep the architecture as simple as possible at the sta…" at bounding box center [81, 123] width 0 height 5
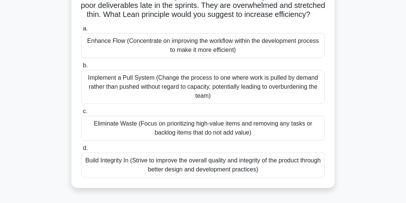
scroll to position [65, 0]
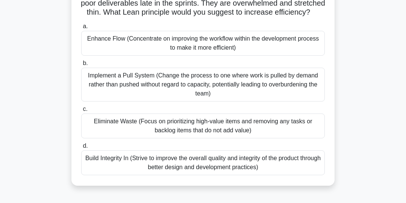
click at [303, 128] on div "Eliminate Waste (Focus on prioritizing high-value items and removing any tasks …" at bounding box center [202, 125] width 243 height 25
click at [81, 112] on input "c. Eliminate Waste (Focus on prioritizing high-value items and removing any tas…" at bounding box center [81, 109] width 0 height 5
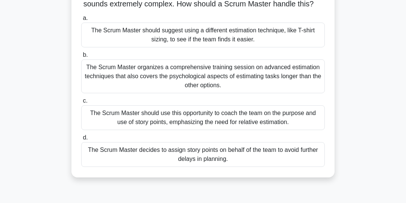
scroll to position [76, 0]
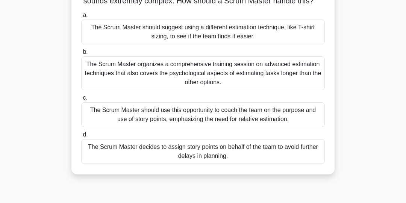
click at [292, 118] on div "The Scrum Master should use this opportunity to coach the team on the purpose a…" at bounding box center [202, 114] width 243 height 25
click at [81, 100] on input "c. The Scrum Master should use this opportunity to coach the team on the purpos…" at bounding box center [81, 97] width 0 height 5
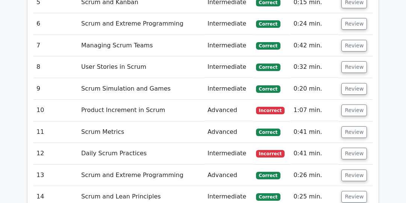
scroll to position [1444, 0]
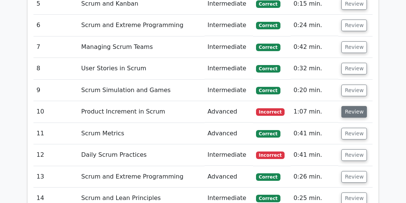
click at [354, 106] on button "Review" at bounding box center [354, 112] width 26 height 12
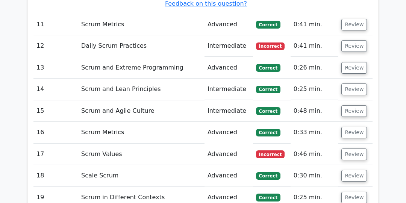
scroll to position [1925, 0]
